Goal: Answer question/provide support: Answer question/provide support

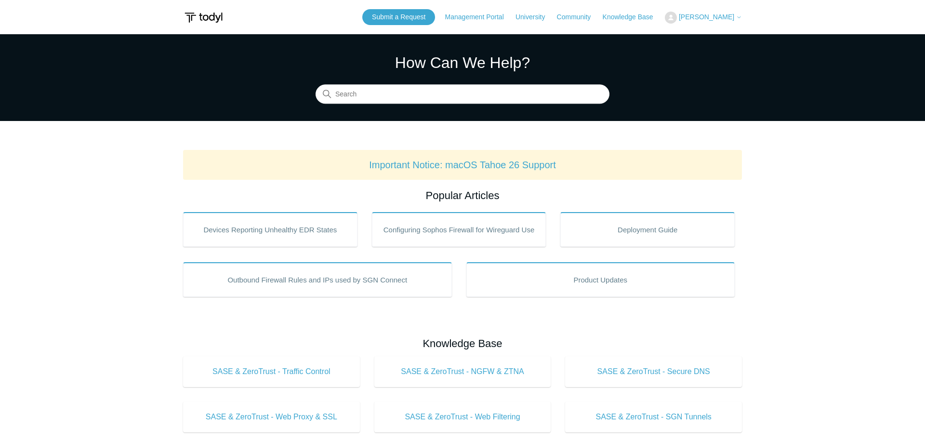
click at [713, 17] on span "[PERSON_NAME]" at bounding box center [705, 17] width 55 height 8
click at [705, 38] on link "My Support Requests" at bounding box center [712, 37] width 94 height 17
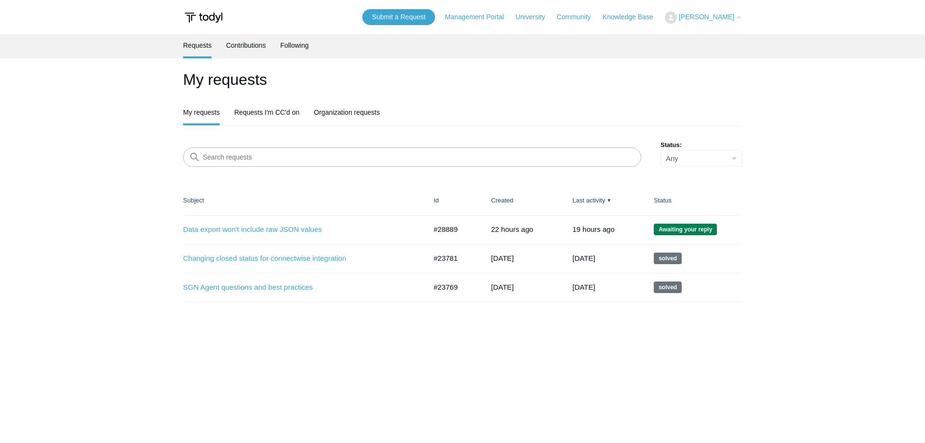
click at [297, 236] on td "Data export won't include raw JSON values #28889 22 hours ago Awaiting your rep…" at bounding box center [303, 229] width 241 height 29
click at [302, 229] on link "Data export won't include raw JSON values" at bounding box center [297, 229] width 229 height 11
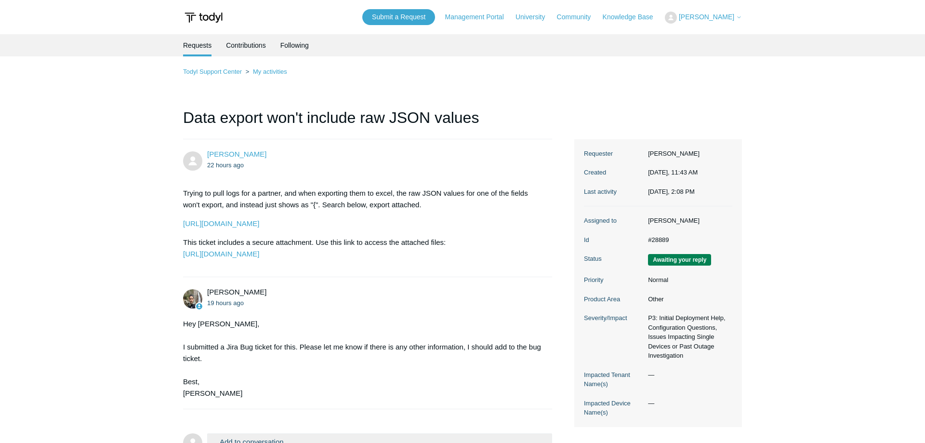
click at [92, 259] on main "Requests Contributions Following Todyl Support Center My activities Data export…" at bounding box center [462, 254] width 925 height 440
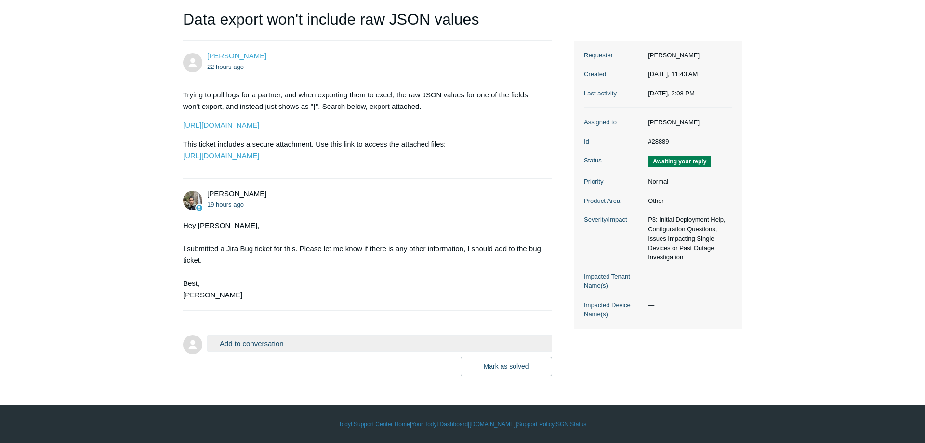
scroll to position [122, 0]
click at [92, 259] on main "Requests Contributions Following Todyl Support Center My activities Data export…" at bounding box center [462, 156] width 925 height 440
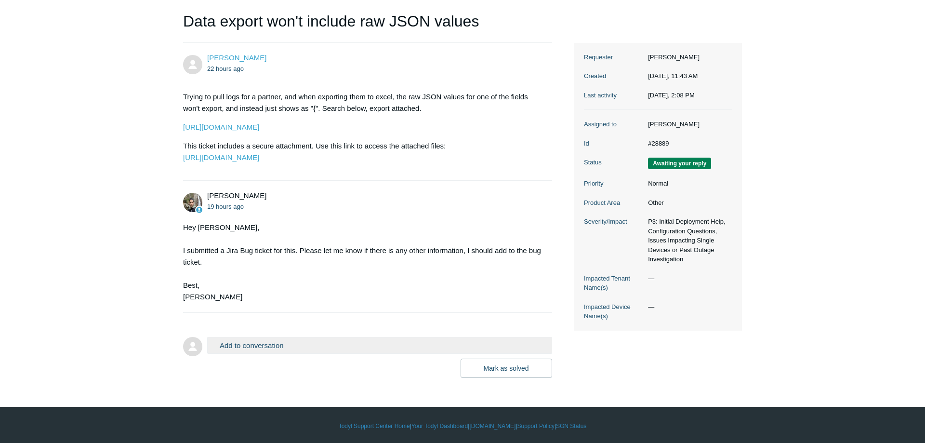
scroll to position [73, 0]
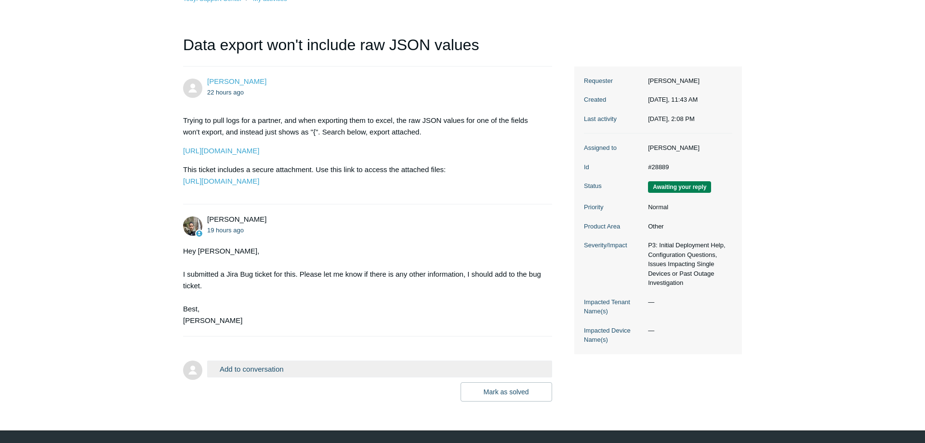
click at [92, 259] on main "Requests Contributions Following Todyl Support Center My activities Data export…" at bounding box center [462, 181] width 925 height 440
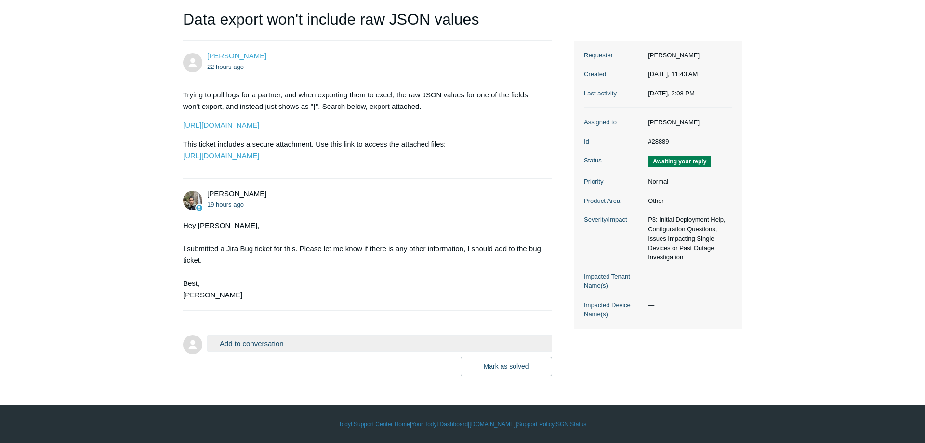
click at [251, 343] on button "Add to conversation" at bounding box center [379, 343] width 345 height 17
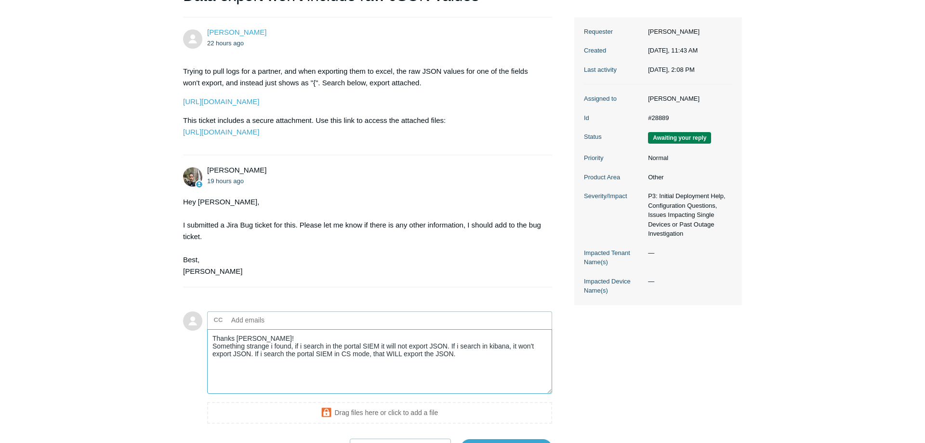
click at [279, 358] on textarea "Thanks Michael! Something strange i found, if i search in the portal SIEM it wi…" at bounding box center [379, 361] width 345 height 65
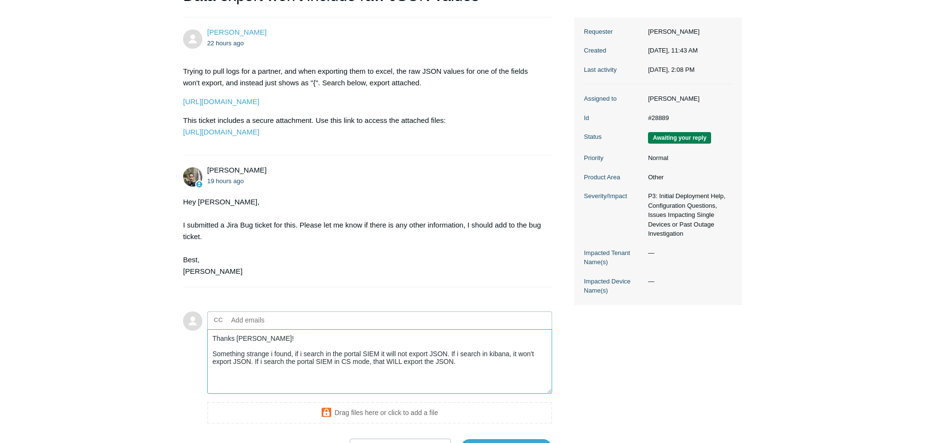
click at [469, 385] on textarea "Thanks Michael! Something strange i found, if i search in the portal SIEM it wi…" at bounding box center [379, 361] width 345 height 65
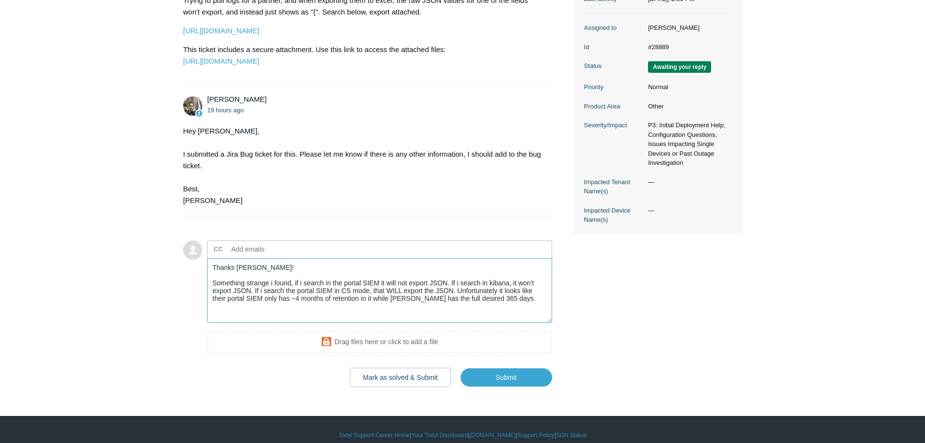
scroll to position [225, 0]
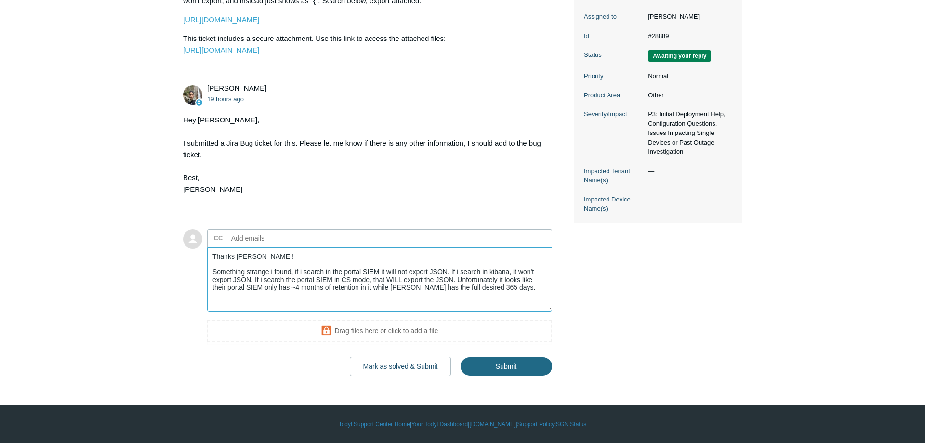
type textarea "Thanks Michael! Something strange i found, if i search in the portal SIEM it wi…"
click at [533, 365] on input "Submit" at bounding box center [505, 365] width 91 height 19
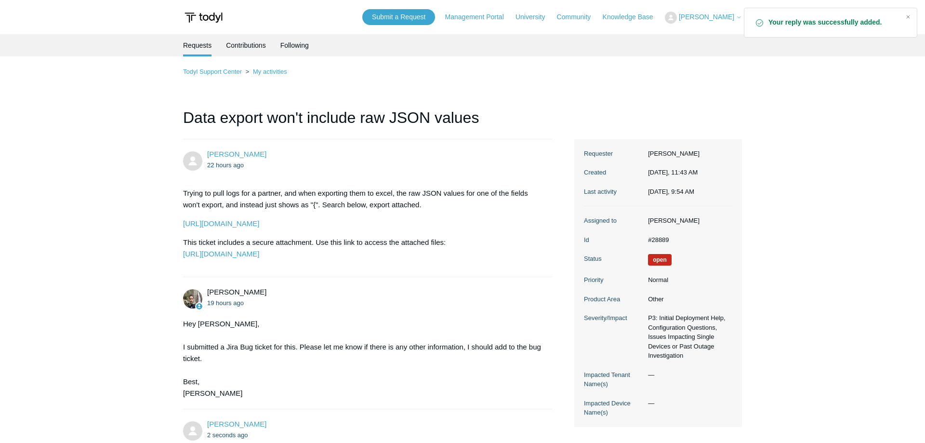
click at [763, 221] on main "Requests Contributions Following Todyl Support Center My activities Data export…" at bounding box center [462, 313] width 925 height 559
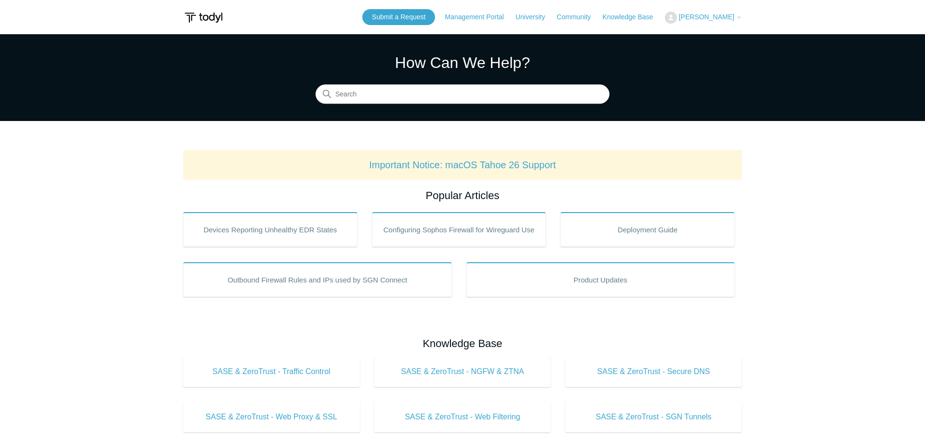
click at [703, 20] on span "[PERSON_NAME]" at bounding box center [705, 17] width 55 height 8
click at [708, 40] on link "My Support Requests" at bounding box center [712, 37] width 94 height 17
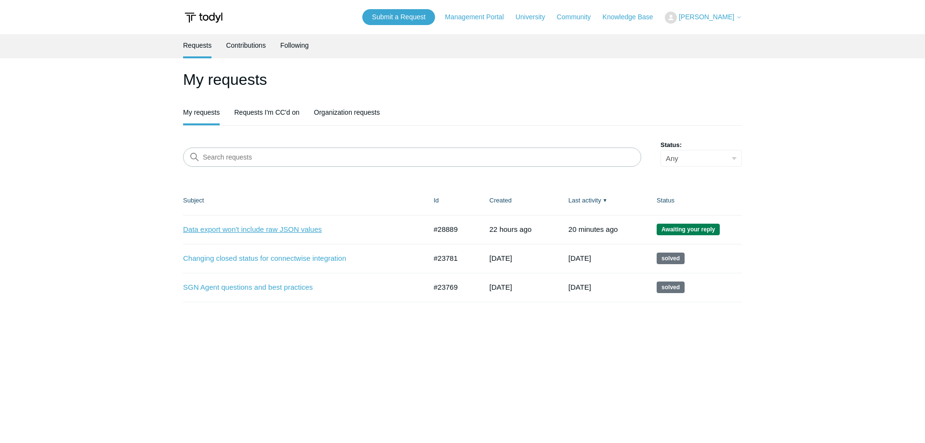
click at [241, 231] on link "Data export won't include raw JSON values" at bounding box center [297, 229] width 229 height 11
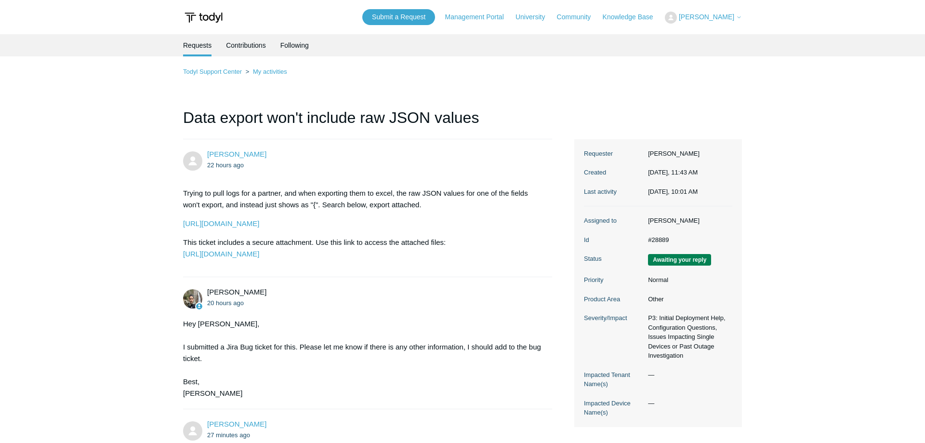
click at [100, 240] on main "Requests Contributions Following Todyl Support Center My activities Data export…" at bounding box center [462, 350] width 925 height 633
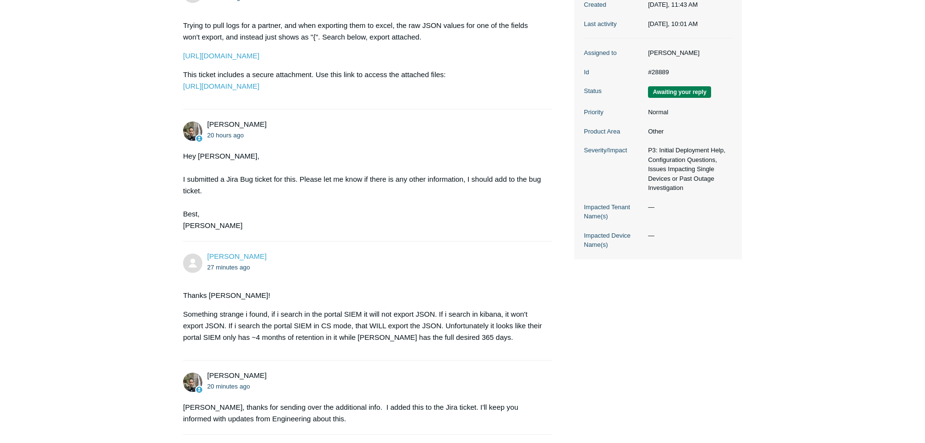
scroll to position [315, 0]
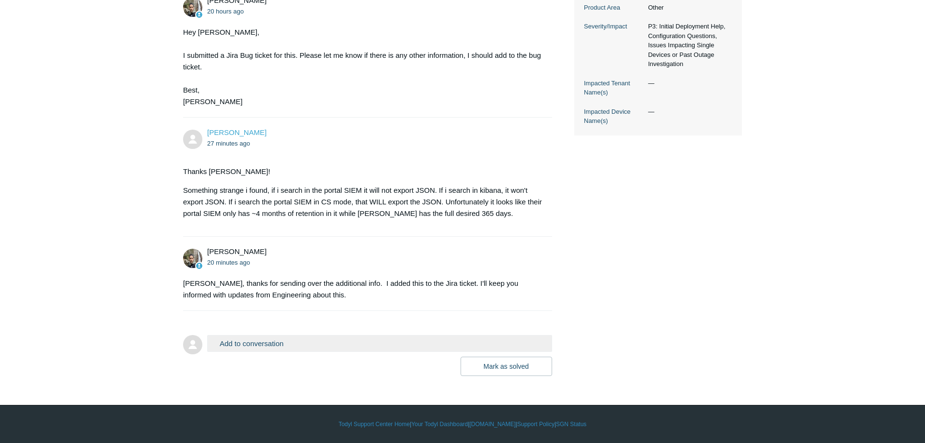
click at [269, 343] on button "Add to conversation" at bounding box center [379, 343] width 345 height 17
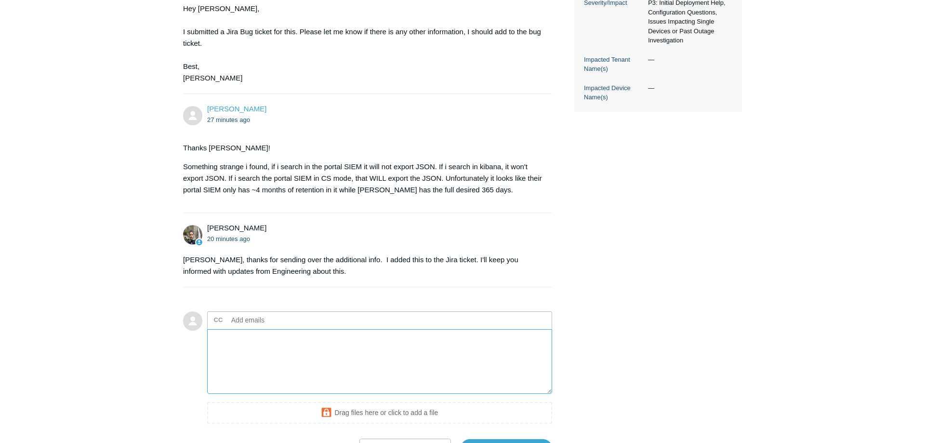
click at [253, 376] on textarea "Add your reply" at bounding box center [379, 361] width 345 height 65
click at [315, 287] on li "Michael Tjader 20 minutes ago Thayer, thanks for sending over the additional in…" at bounding box center [367, 250] width 369 height 74
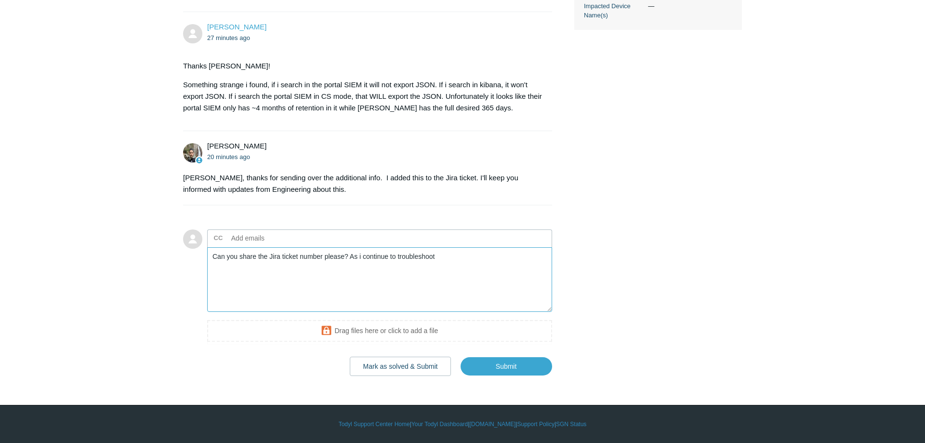
click at [442, 259] on textarea "Can you share the Jira ticket number please? As i continue to troubleshoot" at bounding box center [379, 279] width 345 height 65
type textarea "Can you share the Jira ticket number please? As i continue to troubleshoot I mi…"
click at [528, 361] on input "Submit" at bounding box center [505, 365] width 91 height 19
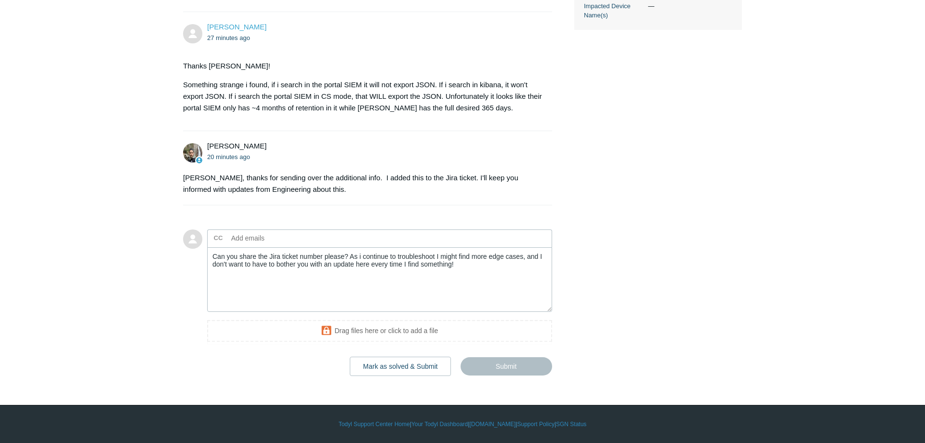
click at [635, 277] on div "Thayer Shepherd 22 hours ago Trying to pull logs for a partner, and when export…" at bounding box center [462, 58] width 559 height 633
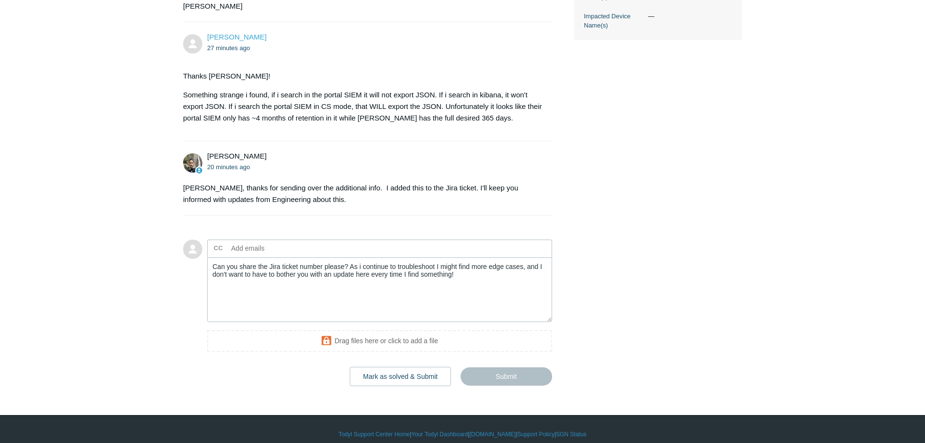
scroll to position [369, 0]
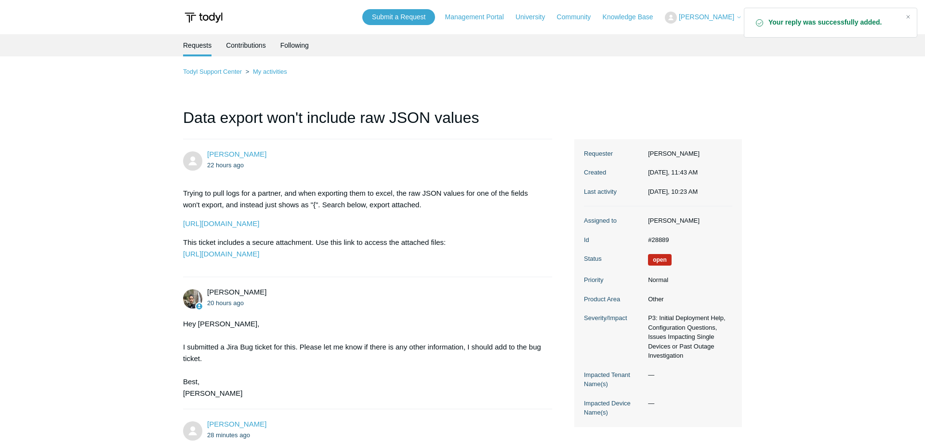
click at [546, 76] on ol "Todyl Support Center My activities" at bounding box center [462, 71] width 559 height 11
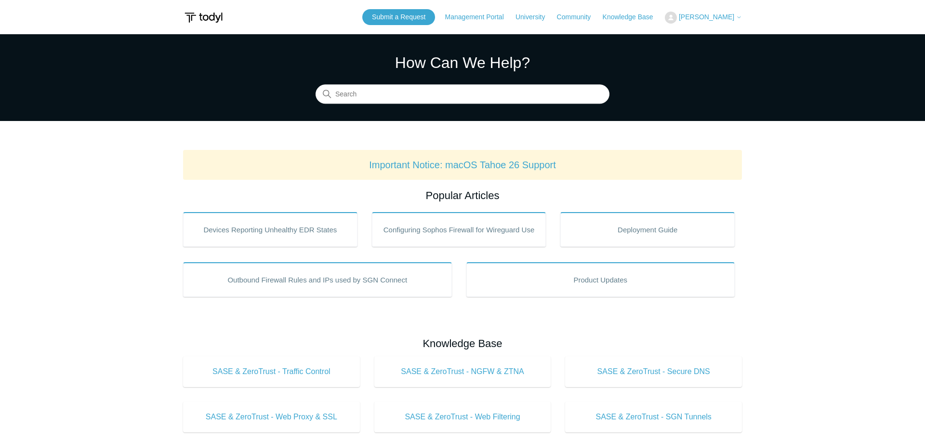
click at [71, 172] on main "Todyl Support Center How Can We Help? Search Important Notice: macOS Tahoe 26 S…" at bounding box center [462, 451] width 925 height 834
drag, startPoint x: 171, startPoint y: 163, endPoint x: 221, endPoint y: 149, distance: 52.0
click at [173, 163] on main "Todyl Support Center How Can We Help? Search Important Notice: macOS Tahoe 26 S…" at bounding box center [462, 451] width 925 height 834
click at [706, 15] on span "[PERSON_NAME]" at bounding box center [705, 17] width 55 height 8
click at [706, 37] on link "My Support Requests" at bounding box center [712, 37] width 94 height 17
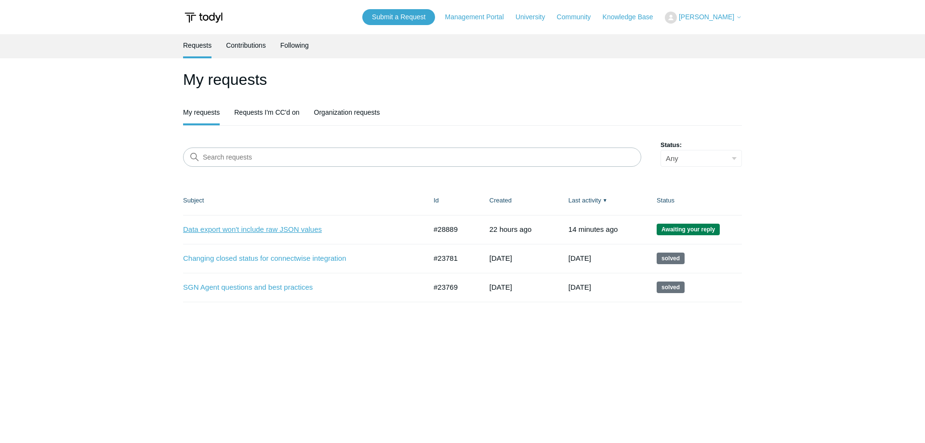
click at [257, 230] on link "Data export won't include raw JSON values" at bounding box center [297, 229] width 229 height 11
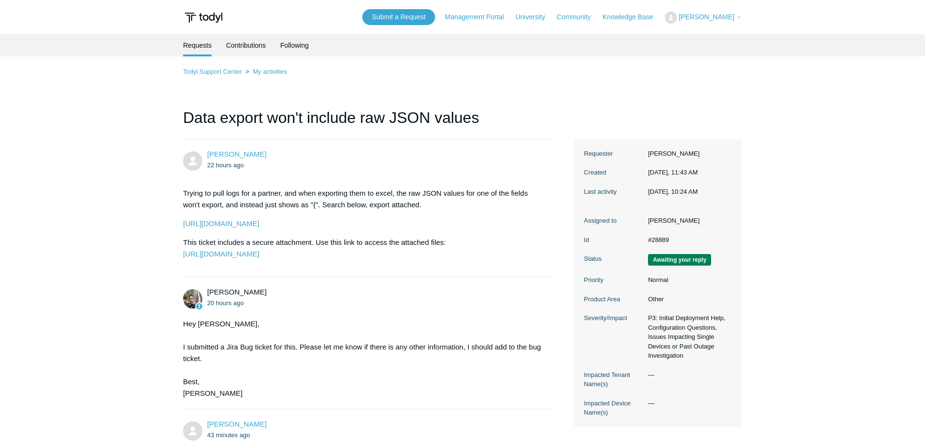
click at [117, 236] on main "Requests Contributions Following Todyl Support Center My activities Data export…" at bounding box center [462, 431] width 925 height 795
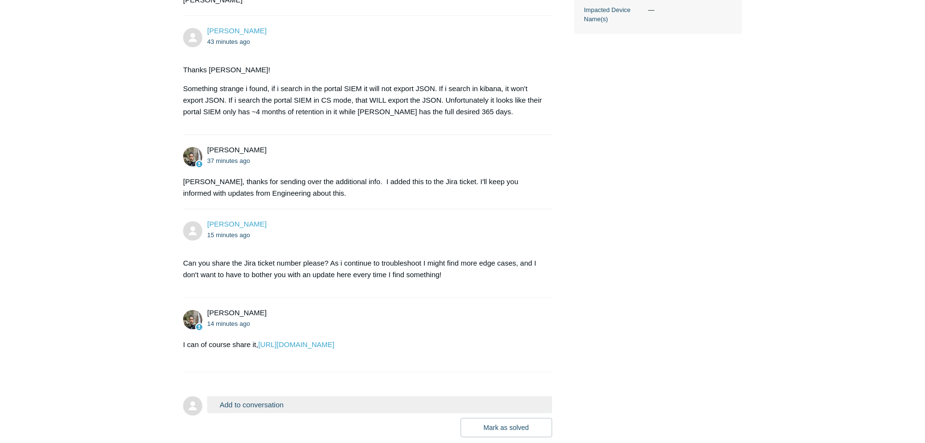
scroll to position [489, 0]
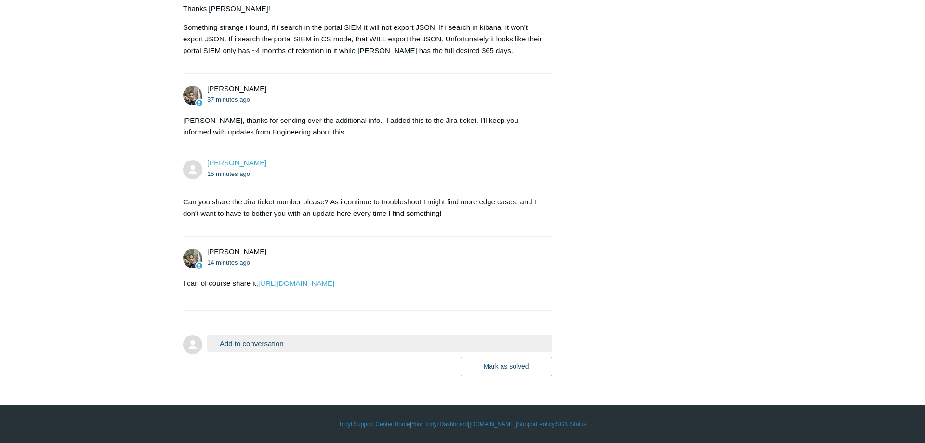
click at [227, 340] on button "Add to conversation" at bounding box center [379, 343] width 345 height 17
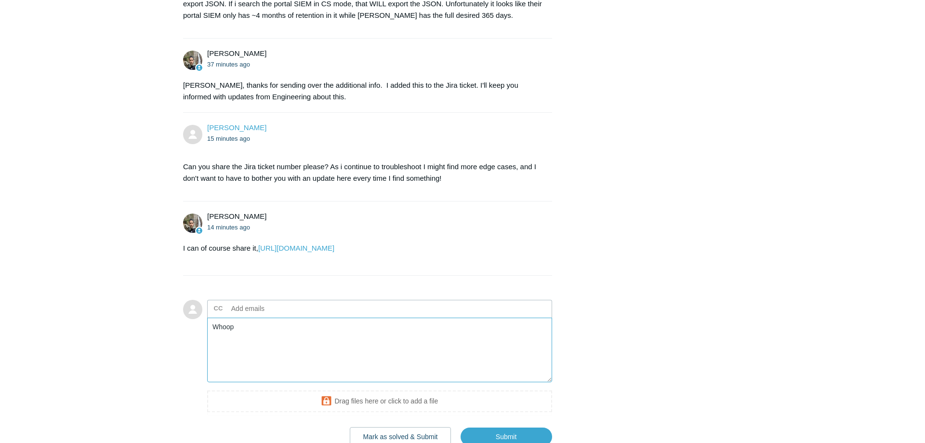
type textarea "Whoops"
type textarea "And i actually"
type textarea "I actually just found out a solutuon for this"
click at [462, 361] on textarea "I actually figured out the issue. It's on the output display, the data is retri…" at bounding box center [379, 349] width 345 height 65
click at [494, 365] on textarea "I actually figured out the issue. It's on the output display, the data is retri…" at bounding box center [379, 349] width 345 height 65
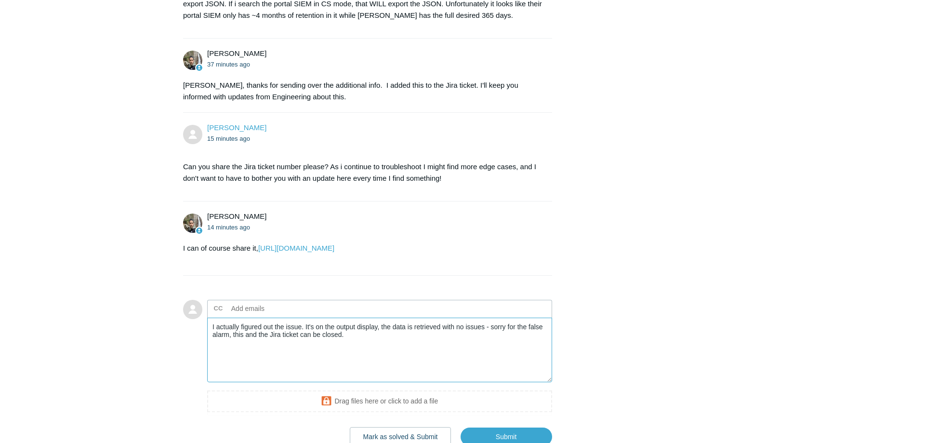
type textarea "I actually figured out the issue. It's on the output display, the data is retri…"
click at [667, 296] on div "Thayer Shepherd 22 hours ago Trying to pull logs for a partner, and when export…" at bounding box center [462, 48] width 559 height 796
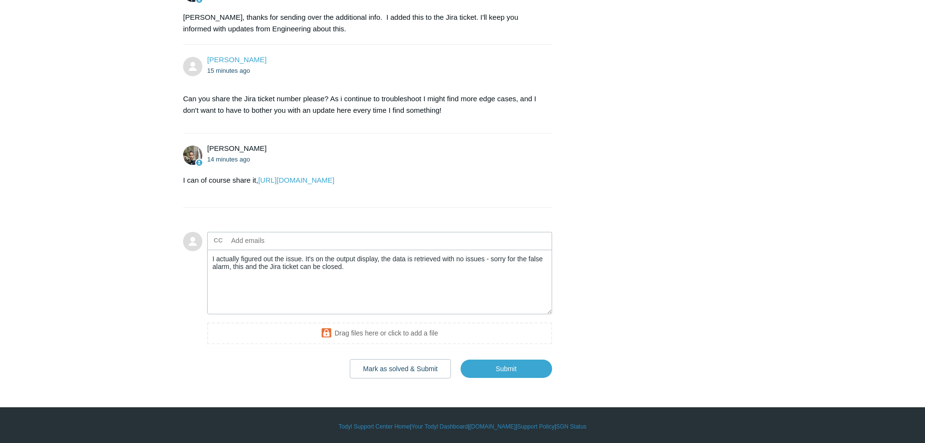
scroll to position [593, 0]
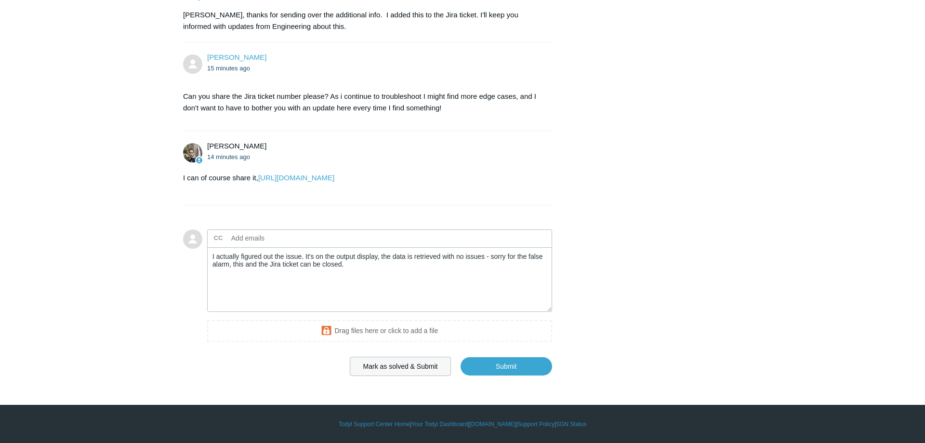
click at [430, 367] on button "Mark as solved & Submit" at bounding box center [401, 365] width 102 height 19
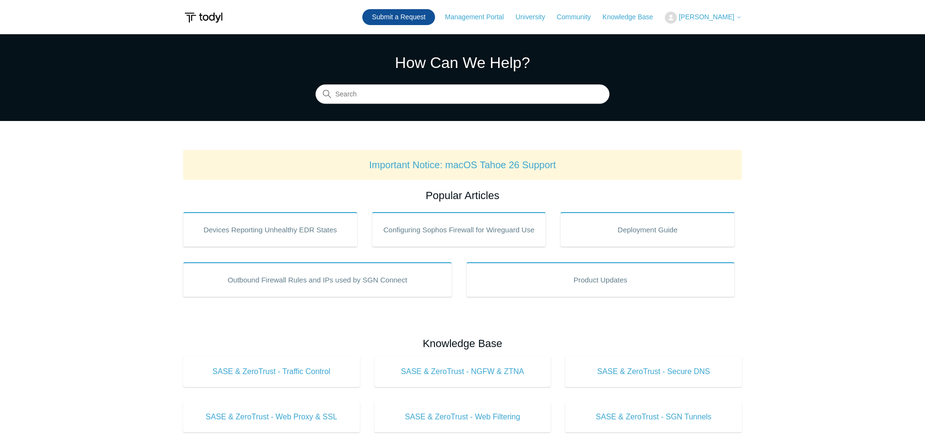
click at [404, 19] on link "Submit a Request" at bounding box center [398, 17] width 73 height 16
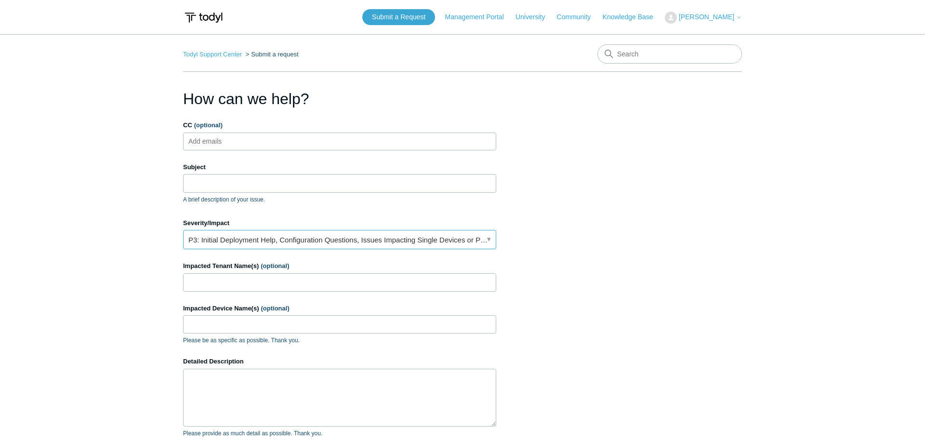
click at [310, 238] on link "P3: Initial Deployment Help, Configuration Questions, Issues Impacting Single D…" at bounding box center [339, 239] width 313 height 19
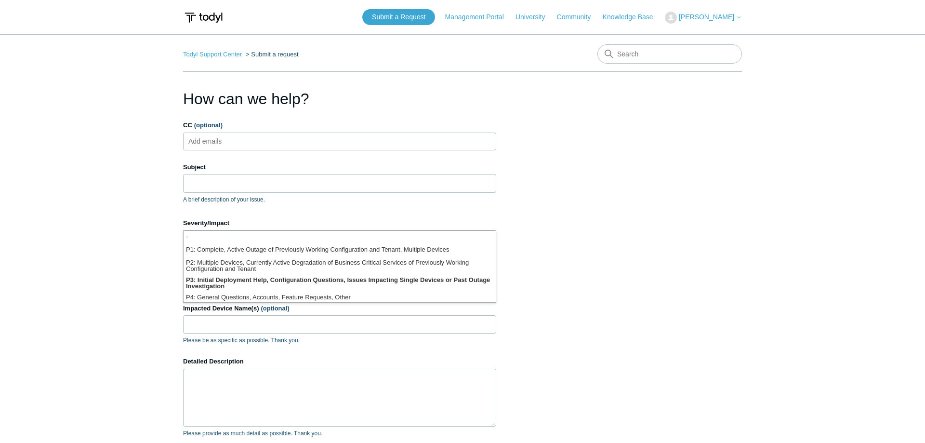
click at [572, 253] on section "How can we help? CC (optional) Add emails Subject A brief description of your i…" at bounding box center [462, 308] width 559 height 443
